Goal: Information Seeking & Learning: Learn about a topic

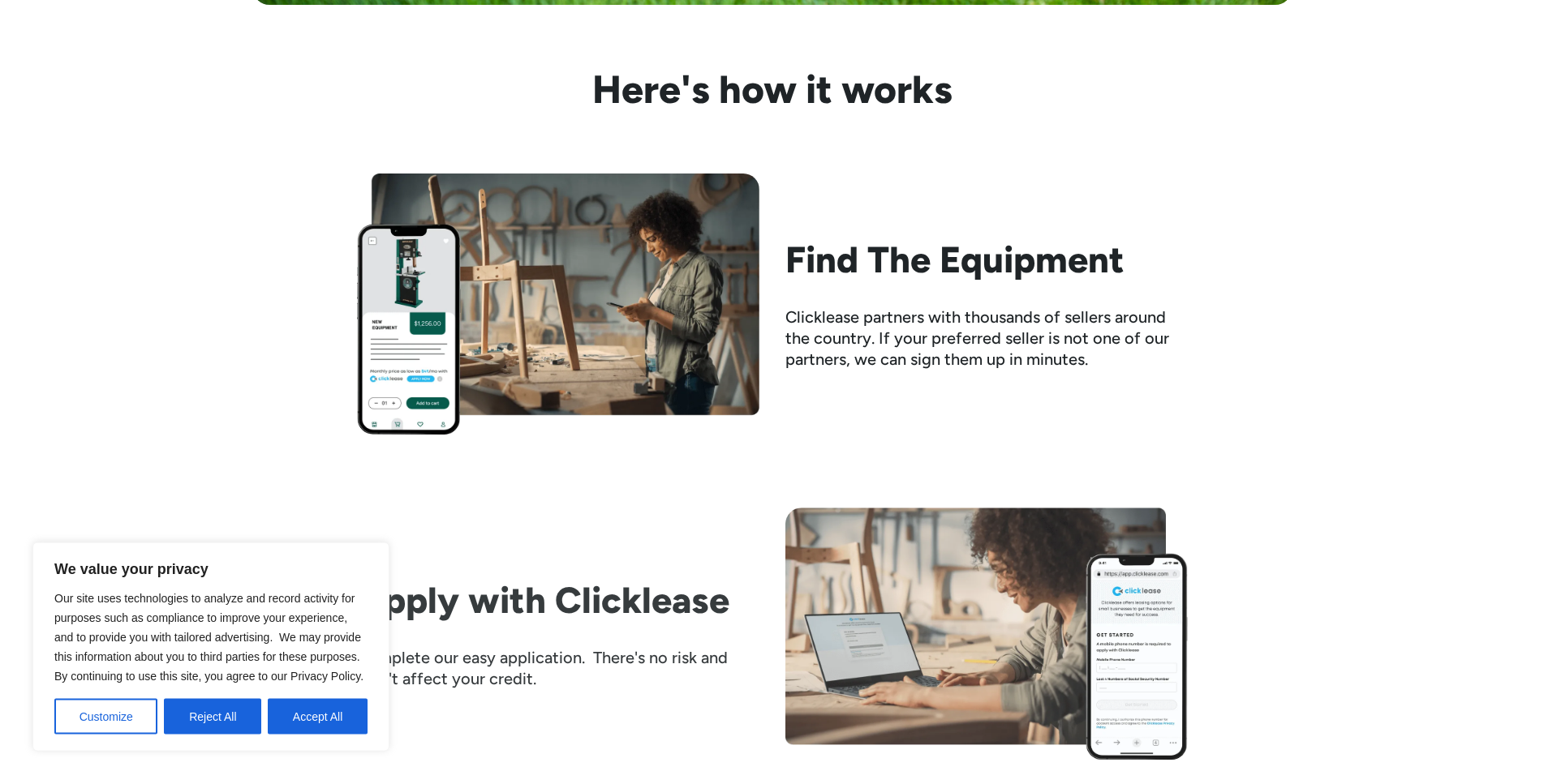
scroll to position [1489, 0]
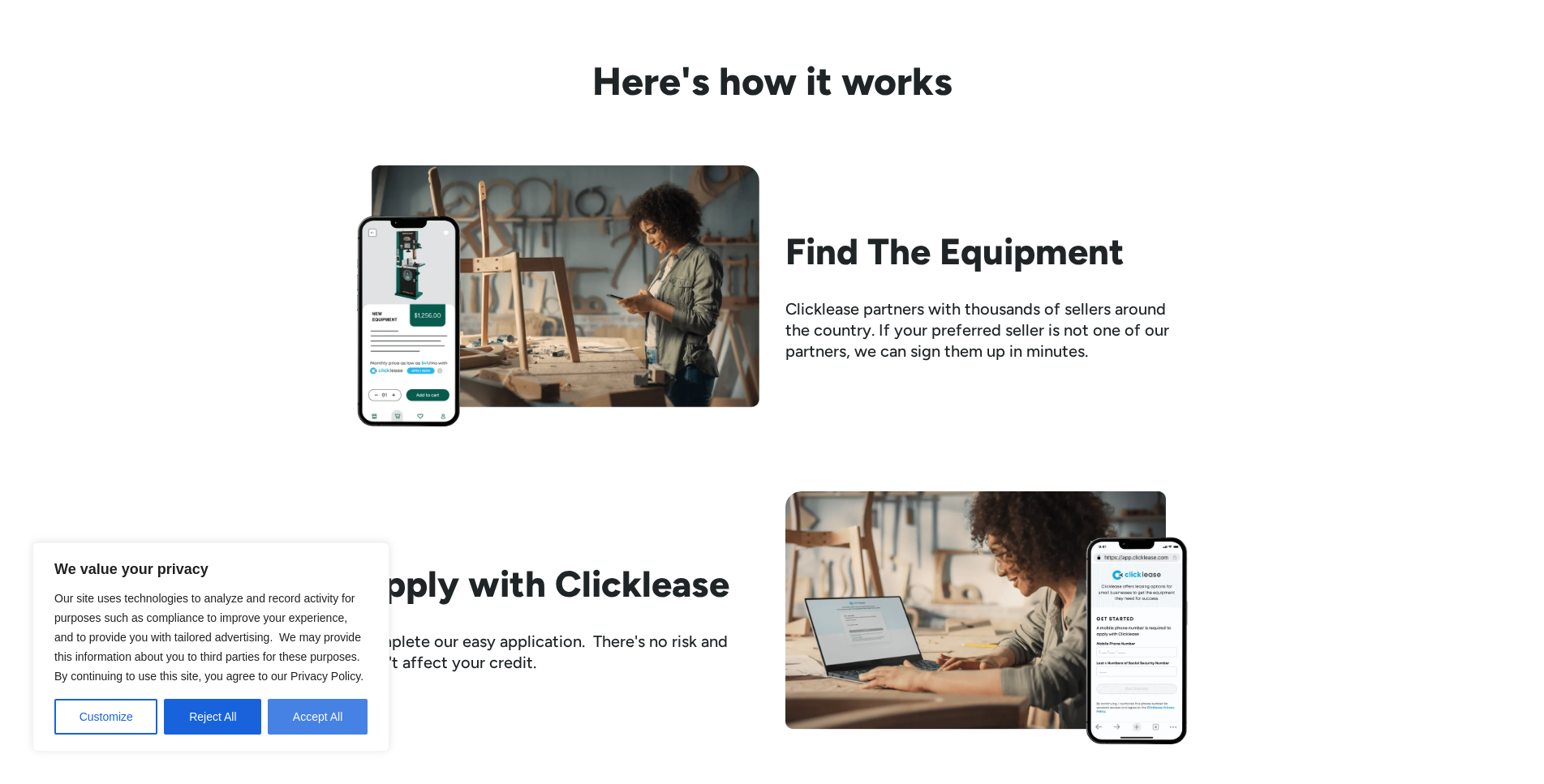
click at [305, 717] on button "Accept All" at bounding box center [317, 717] width 100 height 36
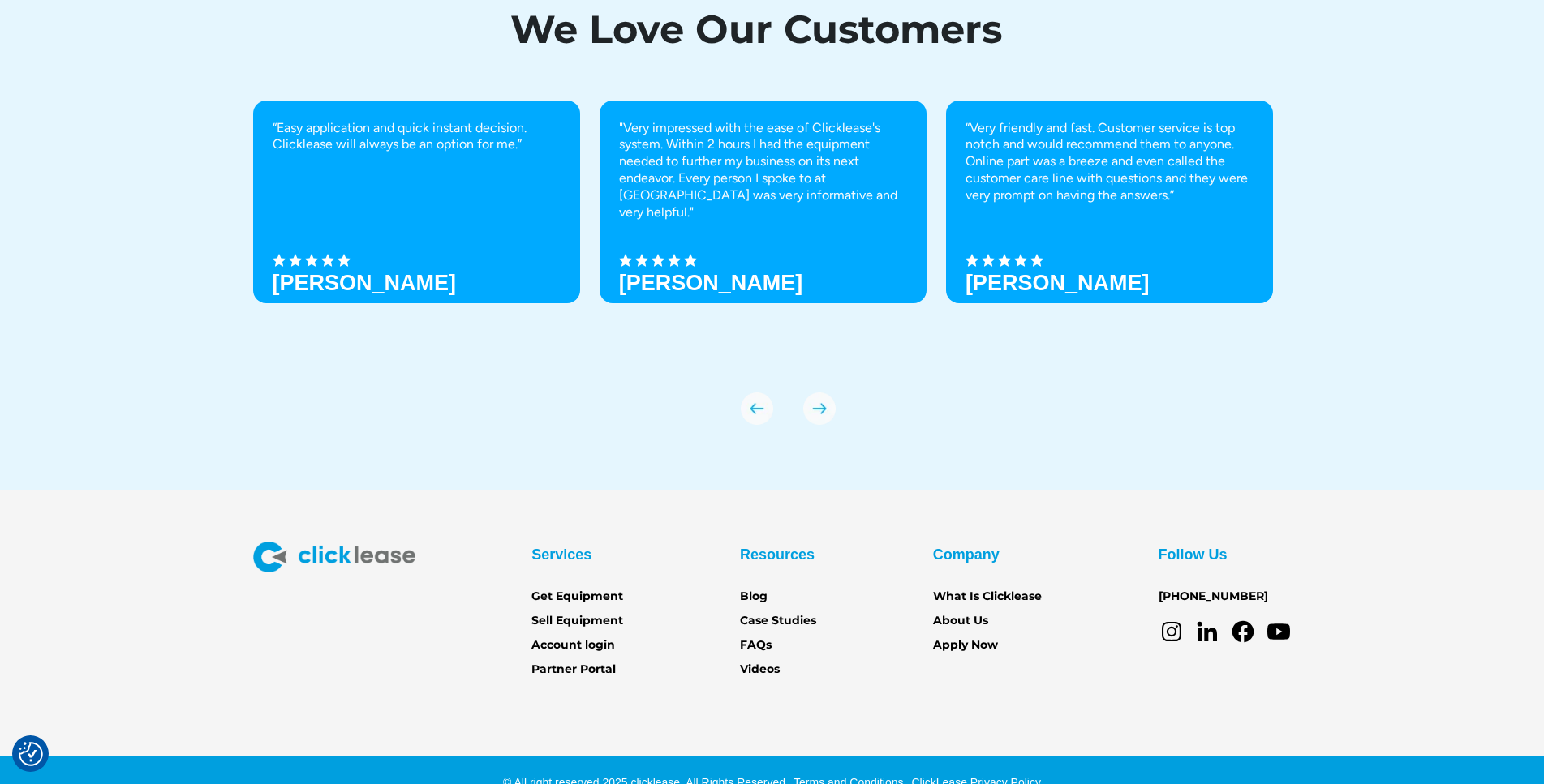
scroll to position [5620, 0]
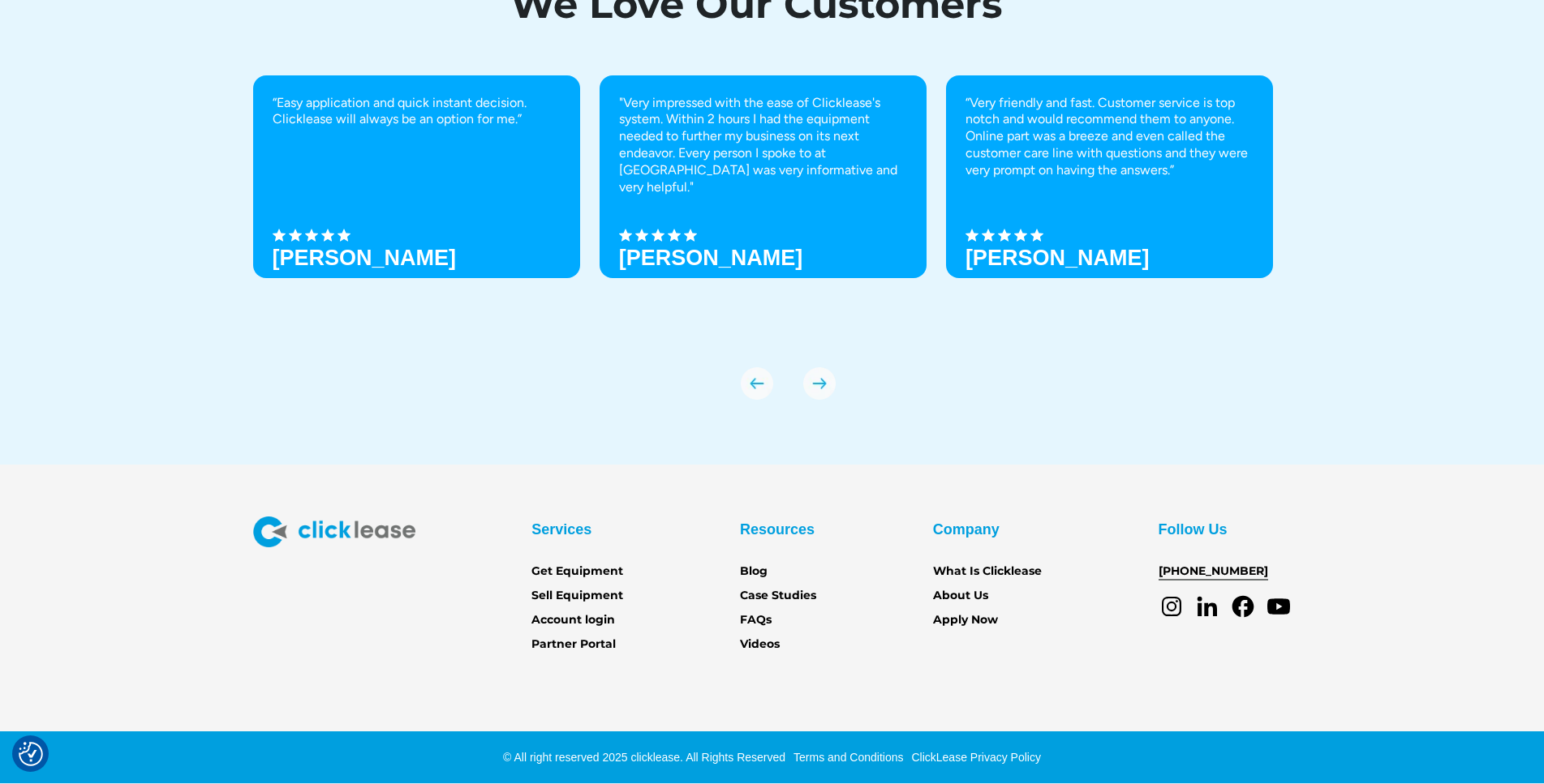
click at [1195, 569] on link "[PHONE_NUMBER]" at bounding box center [1214, 571] width 110 height 18
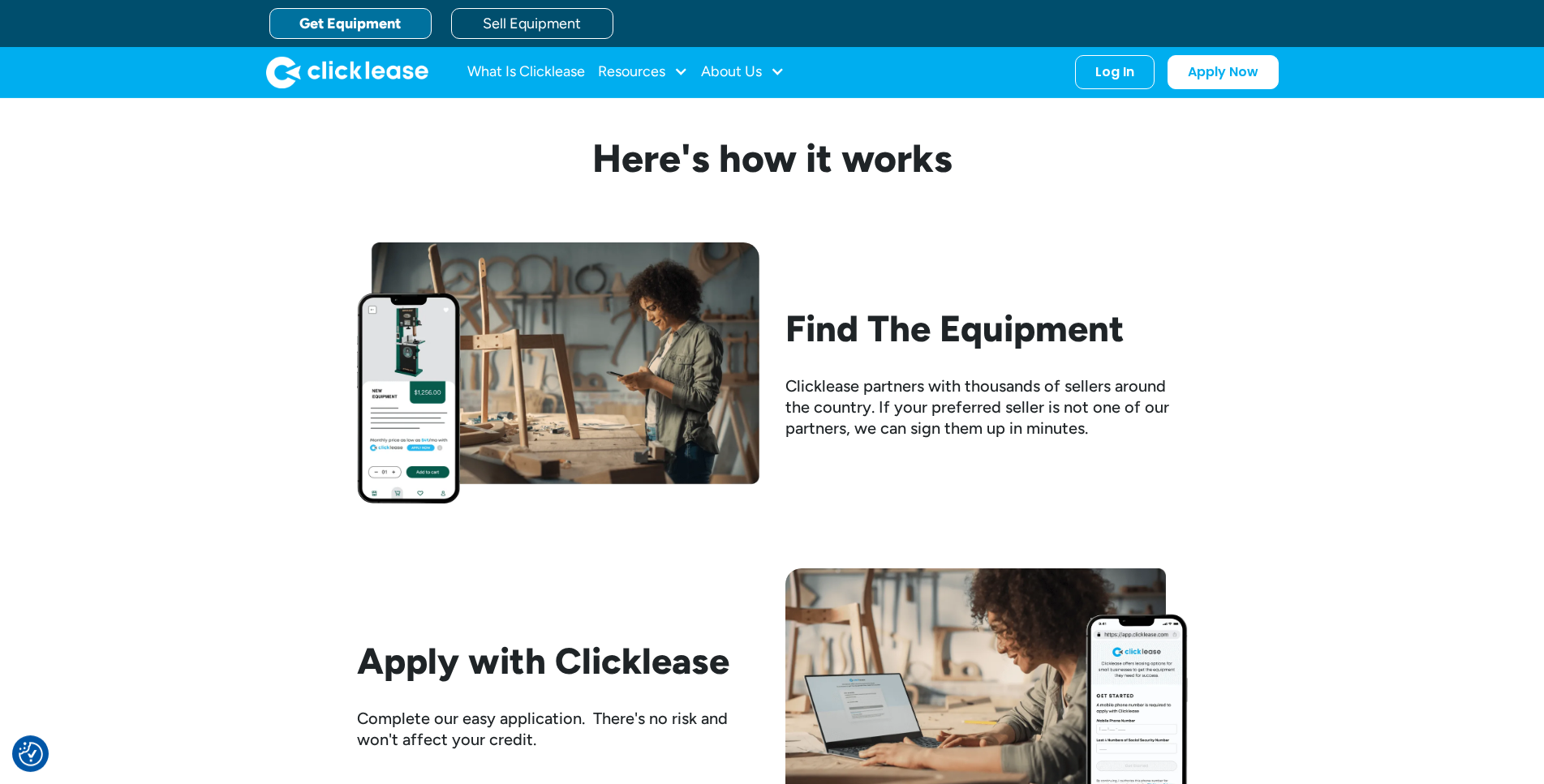
scroll to position [0, 0]
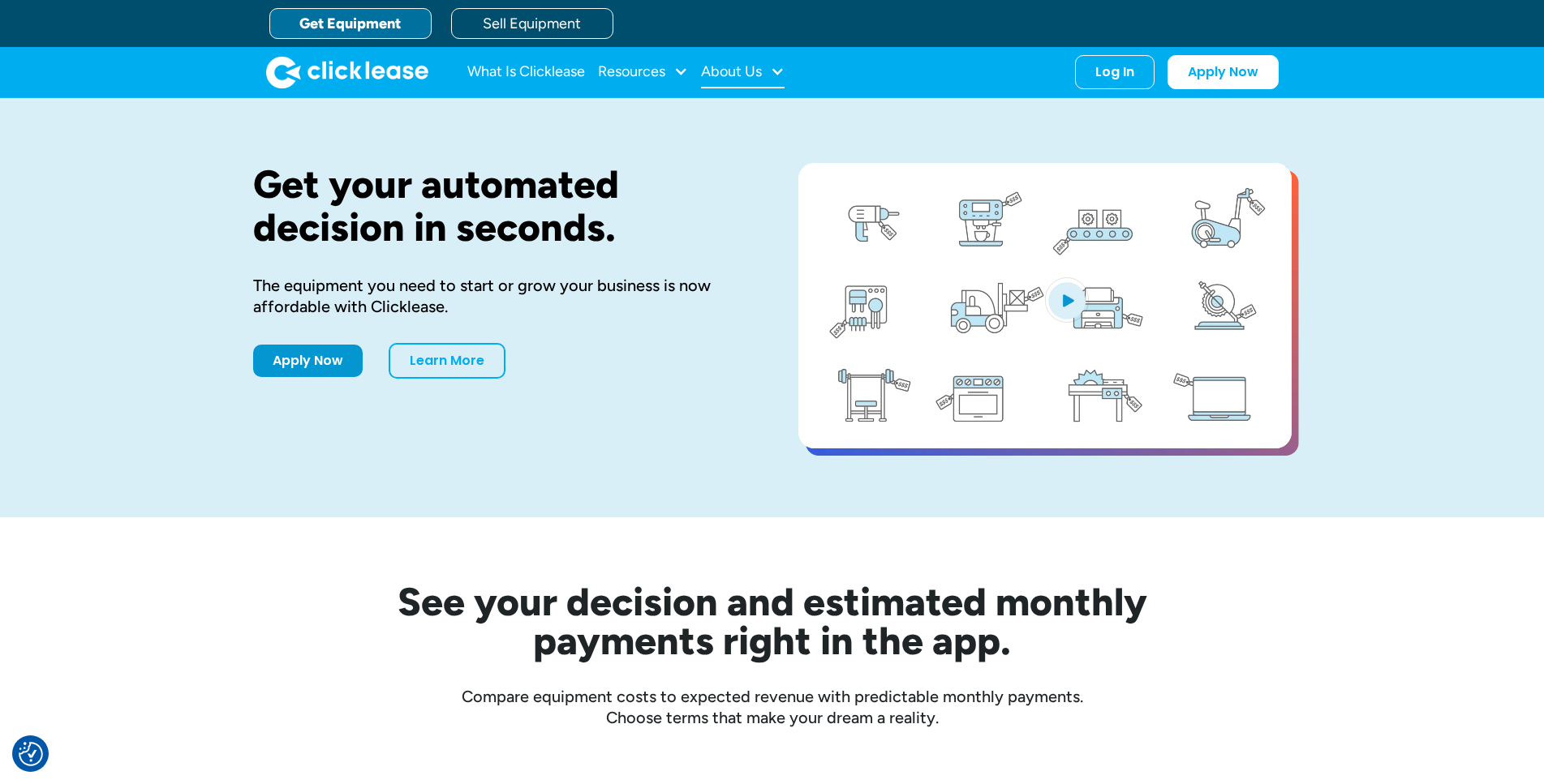
click at [774, 73] on div at bounding box center [777, 71] width 15 height 15
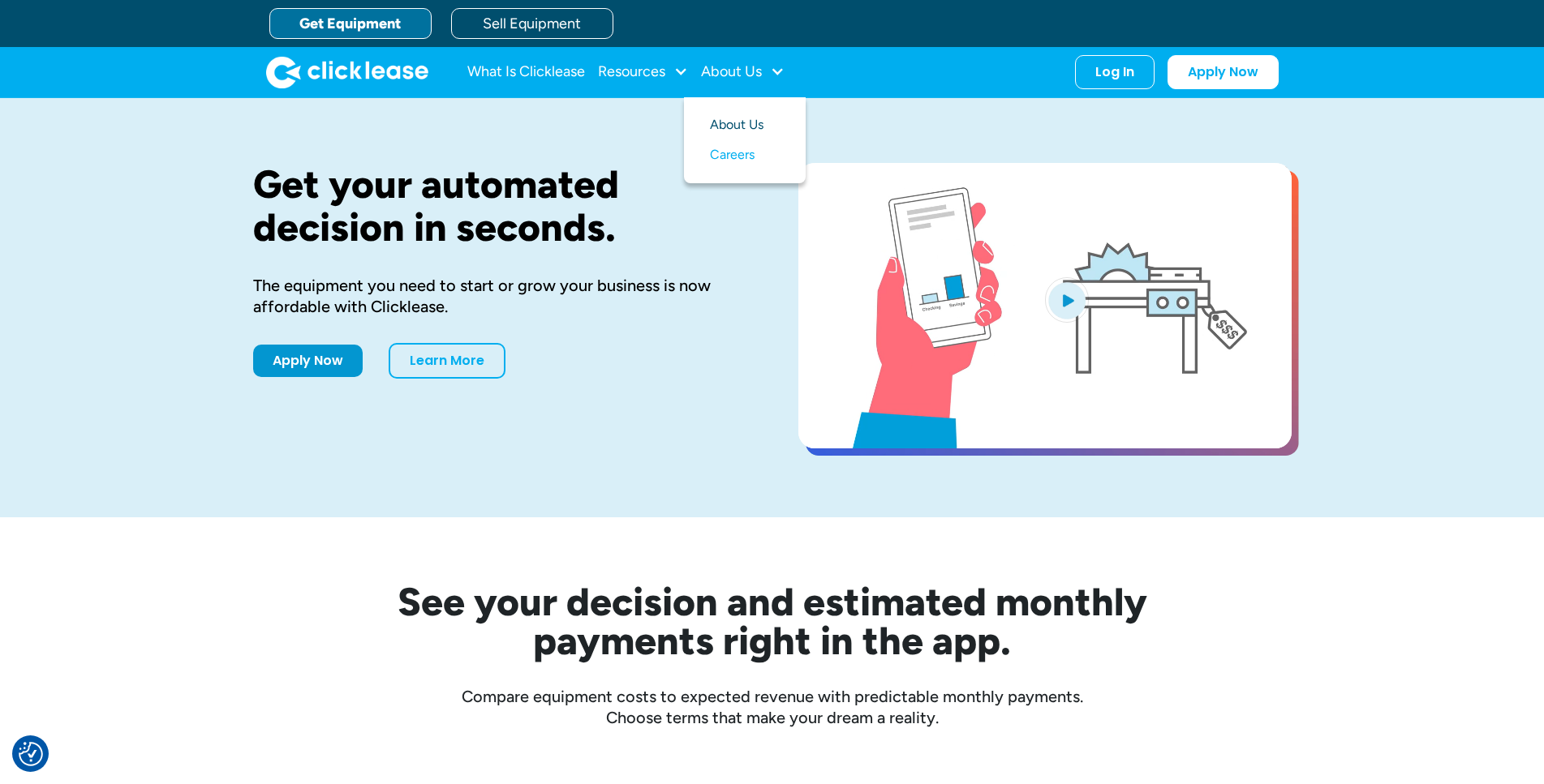
click at [734, 123] on link "About Us" at bounding box center [744, 125] width 70 height 30
